Goal: Find specific page/section

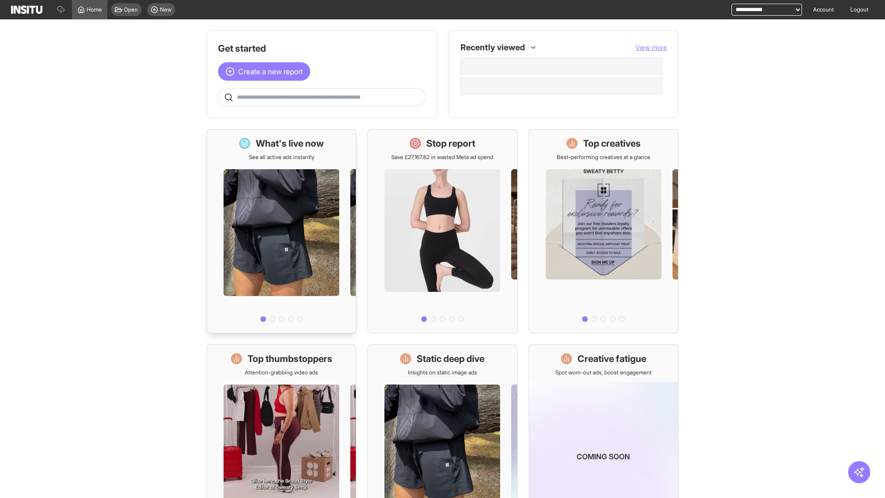
click at [281, 231] on div at bounding box center [281, 243] width 149 height 165
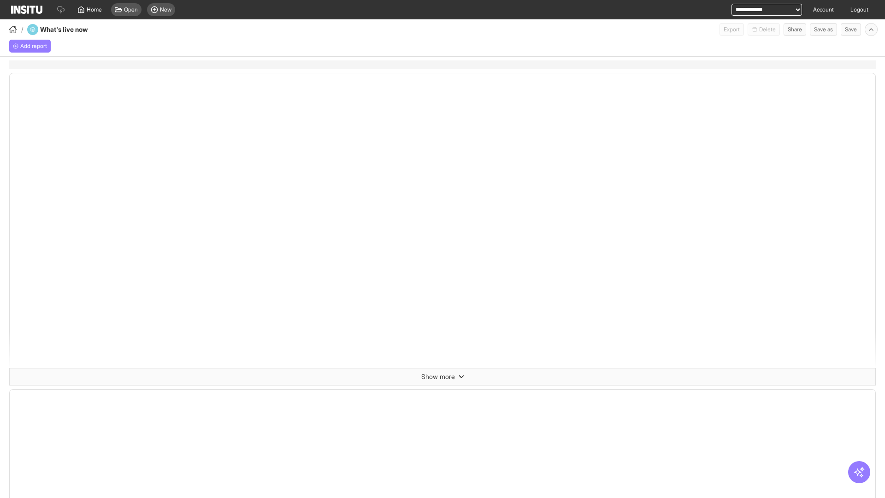
select select "**"
